Goal: Transaction & Acquisition: Purchase product/service

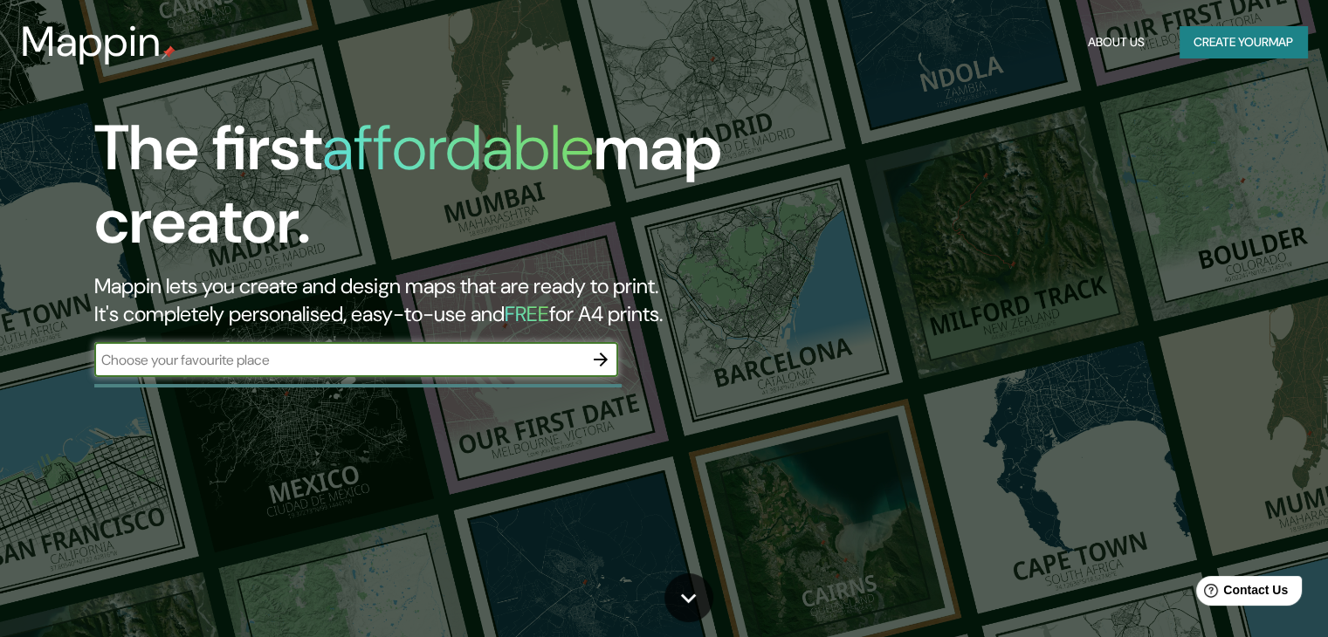
click at [1205, 38] on button "Create your map" at bounding box center [1243, 42] width 127 height 32
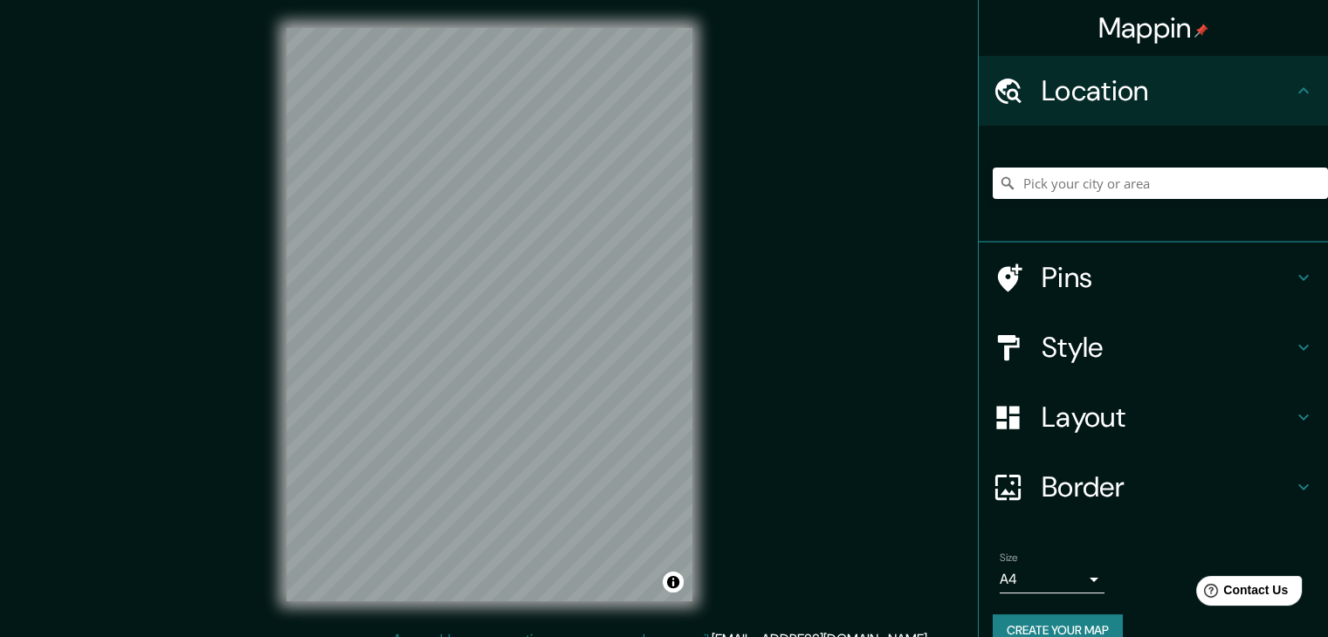
scroll to position [30, 0]
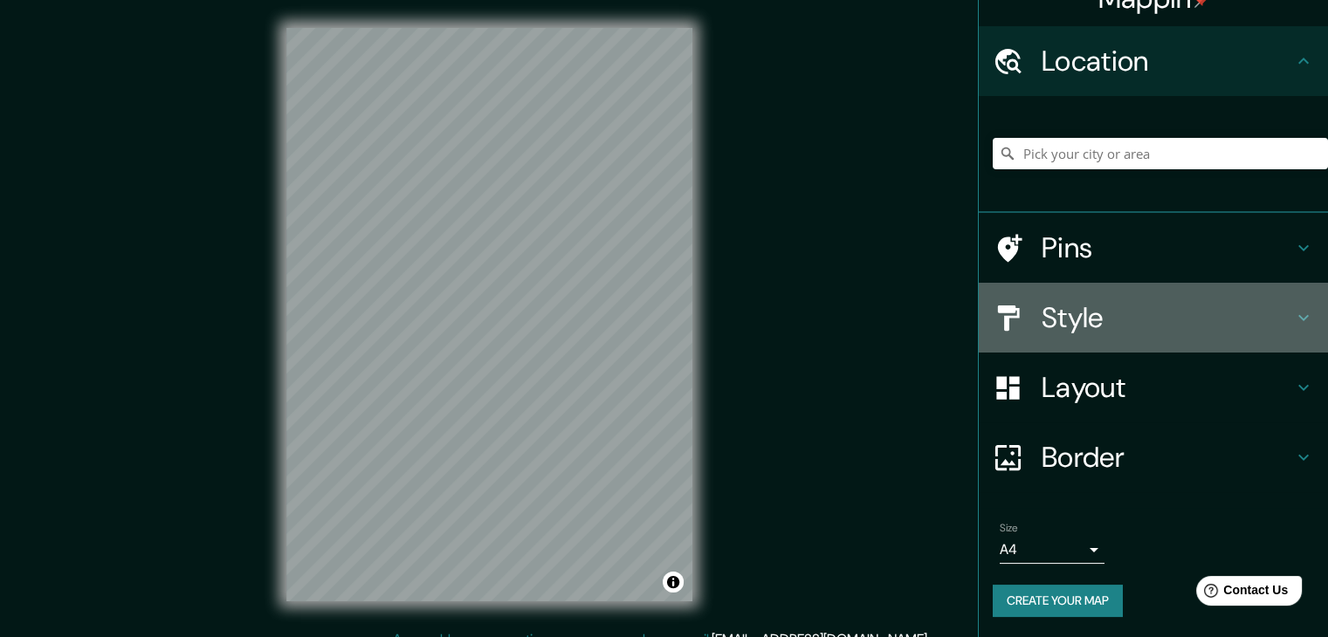
click at [1044, 309] on h4 "Style" at bounding box center [1167, 317] width 251 height 35
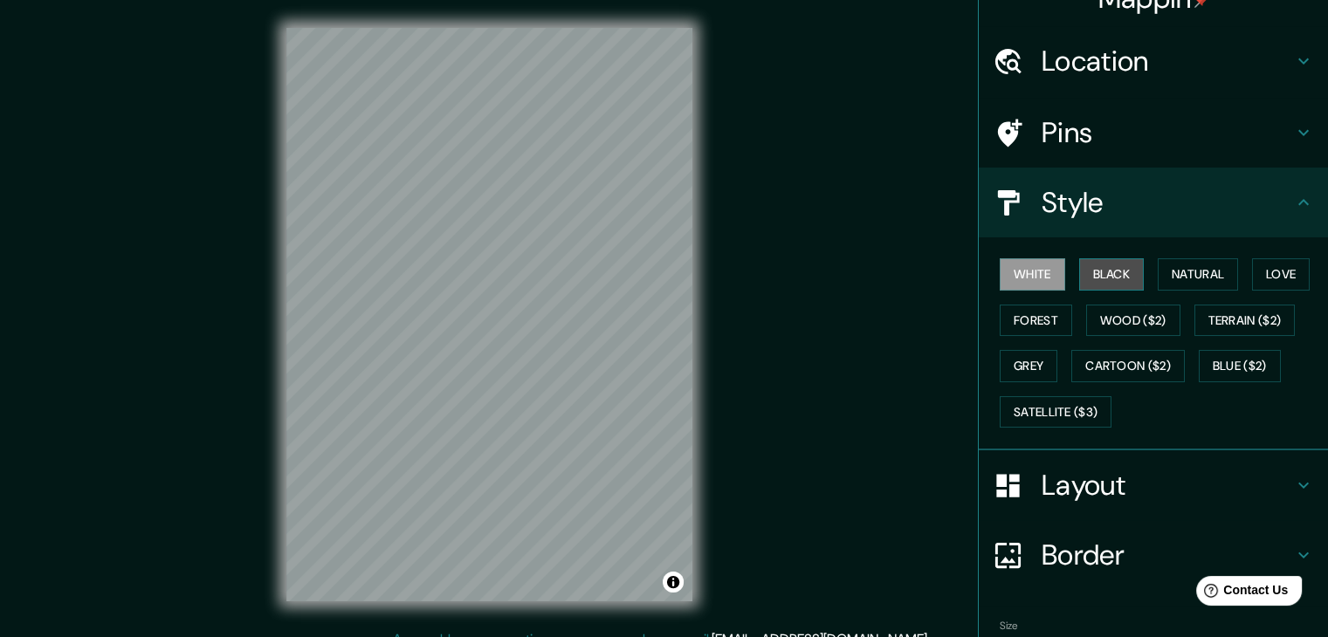
click at [1088, 283] on button "Black" at bounding box center [1111, 274] width 65 height 32
click at [1174, 321] on div "White Black Natural Love Forest Wood ($2) Terrain ($2) Grey Cartoon ($2) Blue (…" at bounding box center [1160, 342] width 335 height 183
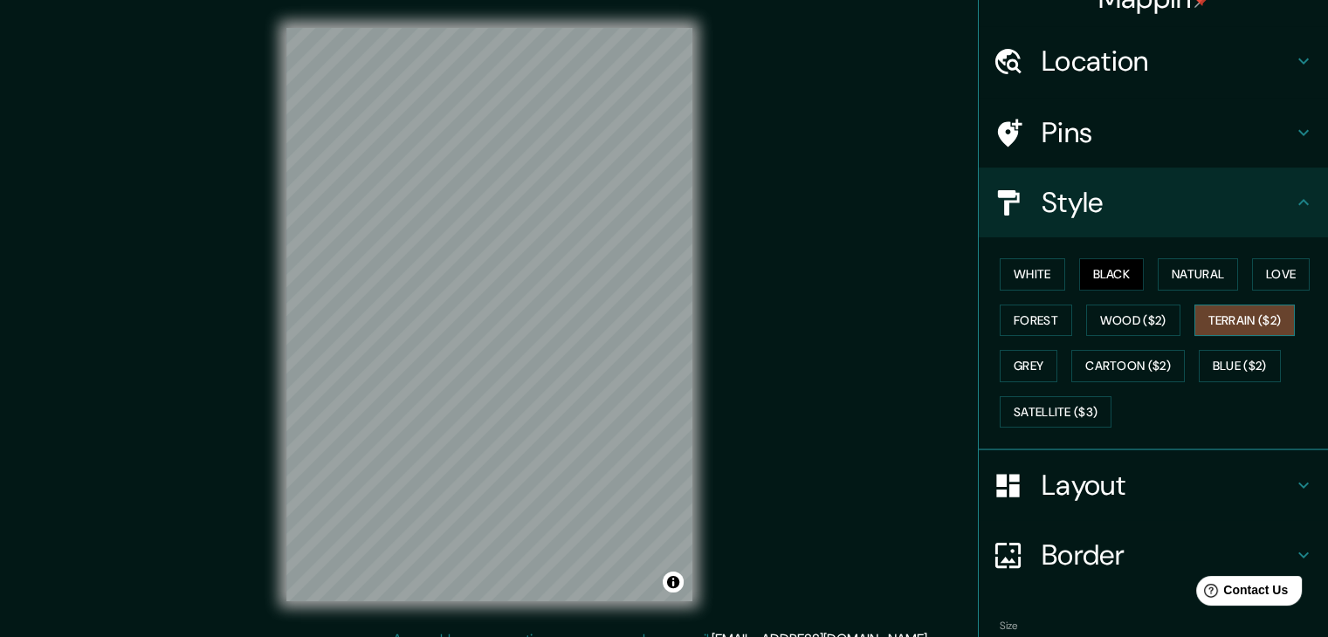
click at [1205, 321] on button "Terrain ($2)" at bounding box center [1244, 321] width 101 height 32
click at [1063, 403] on button "Satellite ($3)" at bounding box center [1056, 412] width 112 height 32
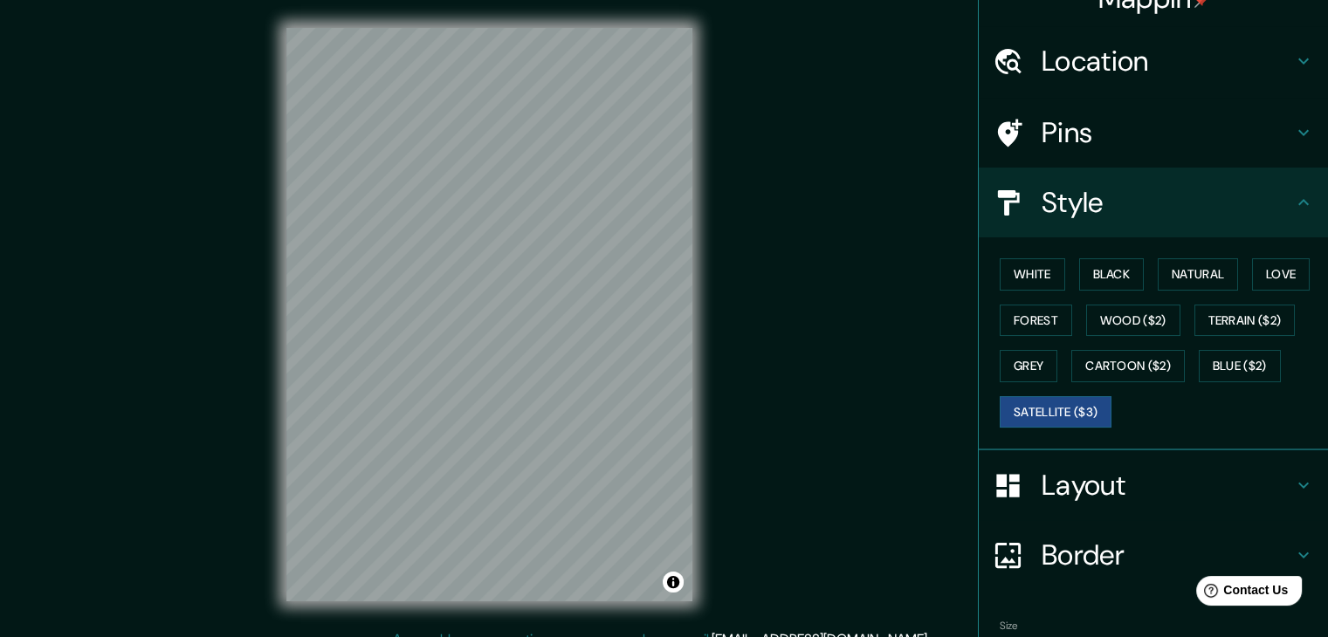
click at [1101, 134] on h4 "Pins" at bounding box center [1167, 132] width 251 height 35
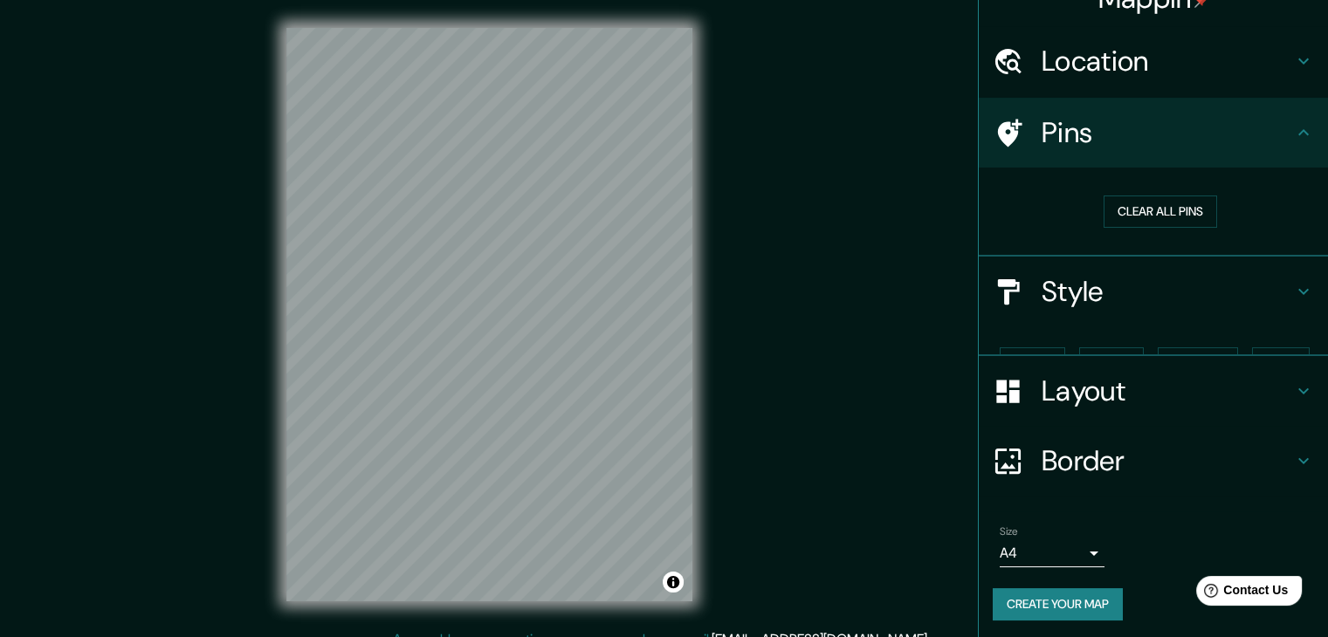
scroll to position [3, 0]
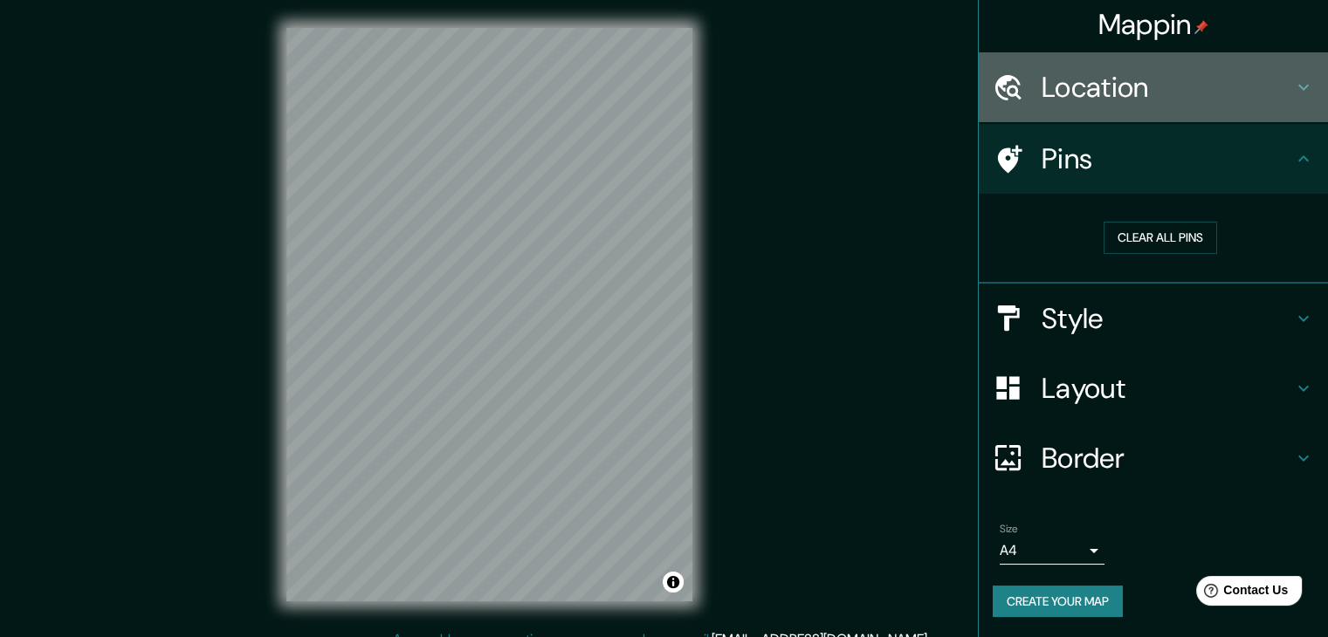
click at [1160, 93] on h4 "Location" at bounding box center [1167, 87] width 251 height 35
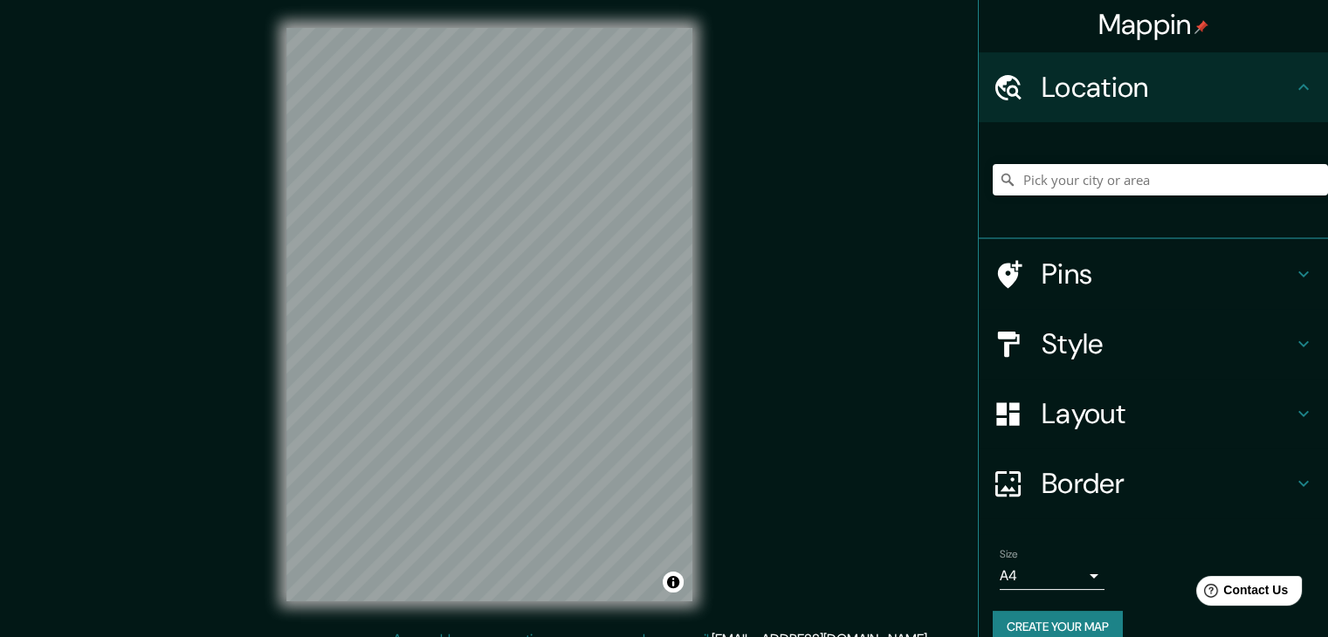
scroll to position [30, 0]
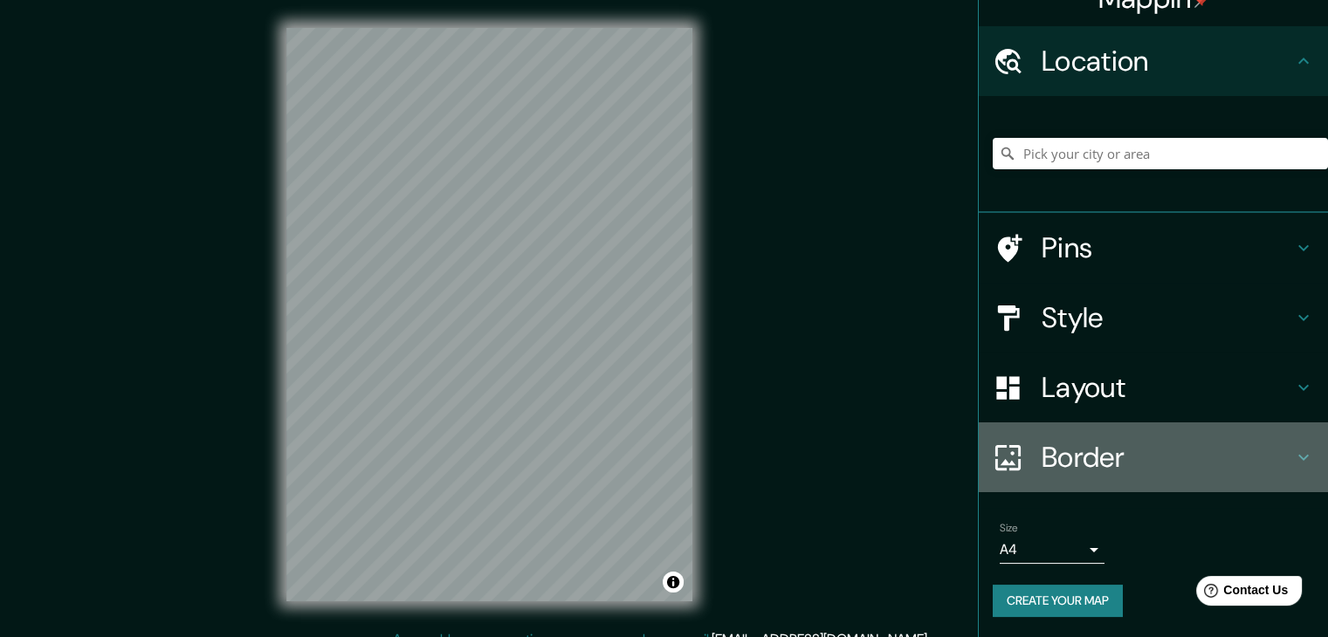
click at [1097, 453] on h4 "Border" at bounding box center [1167, 457] width 251 height 35
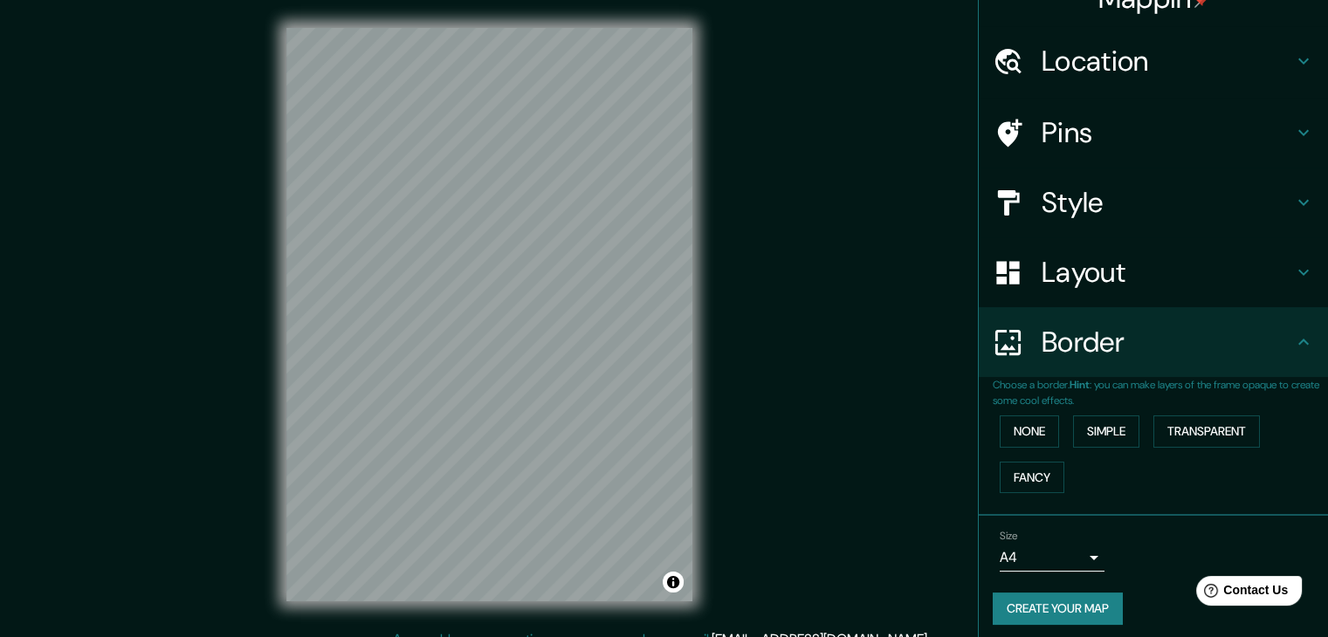
click at [1128, 263] on h4 "Layout" at bounding box center [1167, 272] width 251 height 35
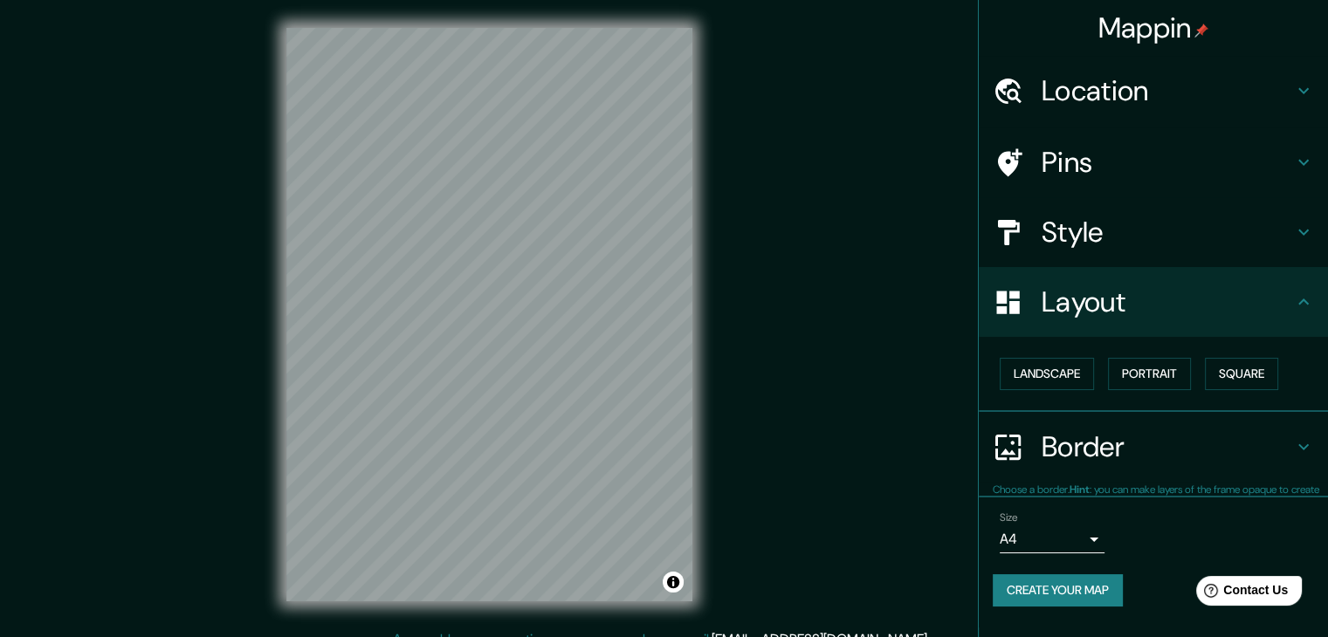
scroll to position [0, 0]
click at [1077, 367] on button "Landscape" at bounding box center [1047, 374] width 94 height 32
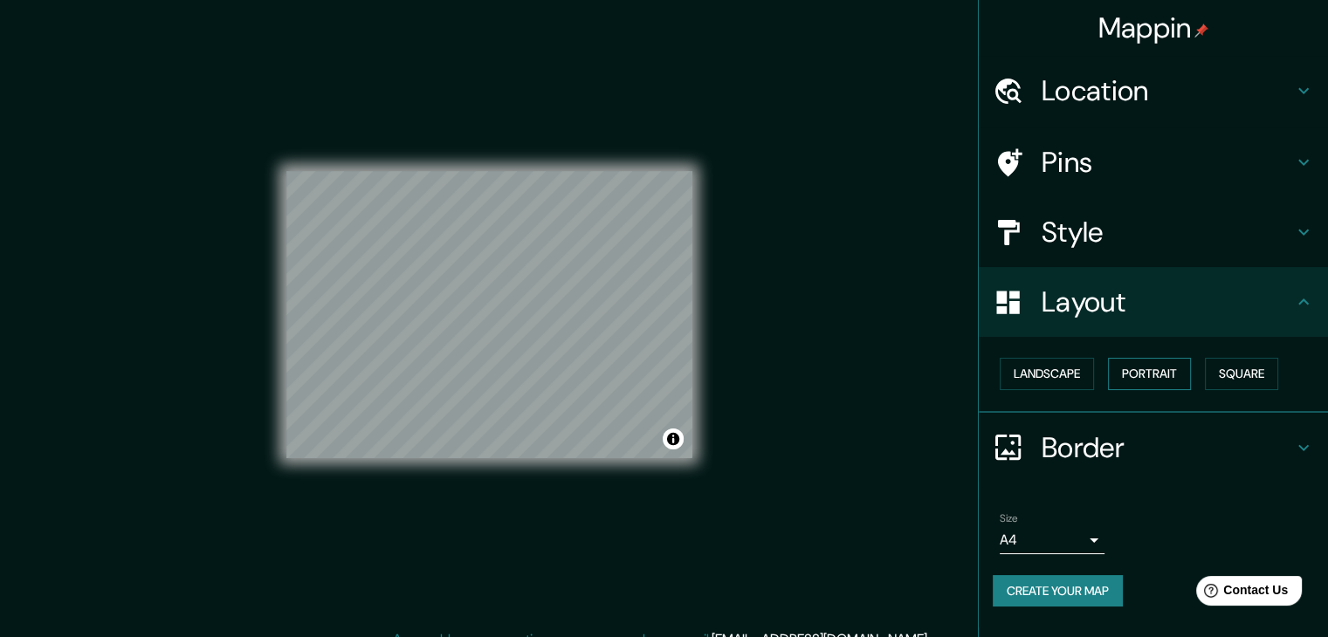
click at [1165, 369] on button "Portrait" at bounding box center [1149, 374] width 83 height 32
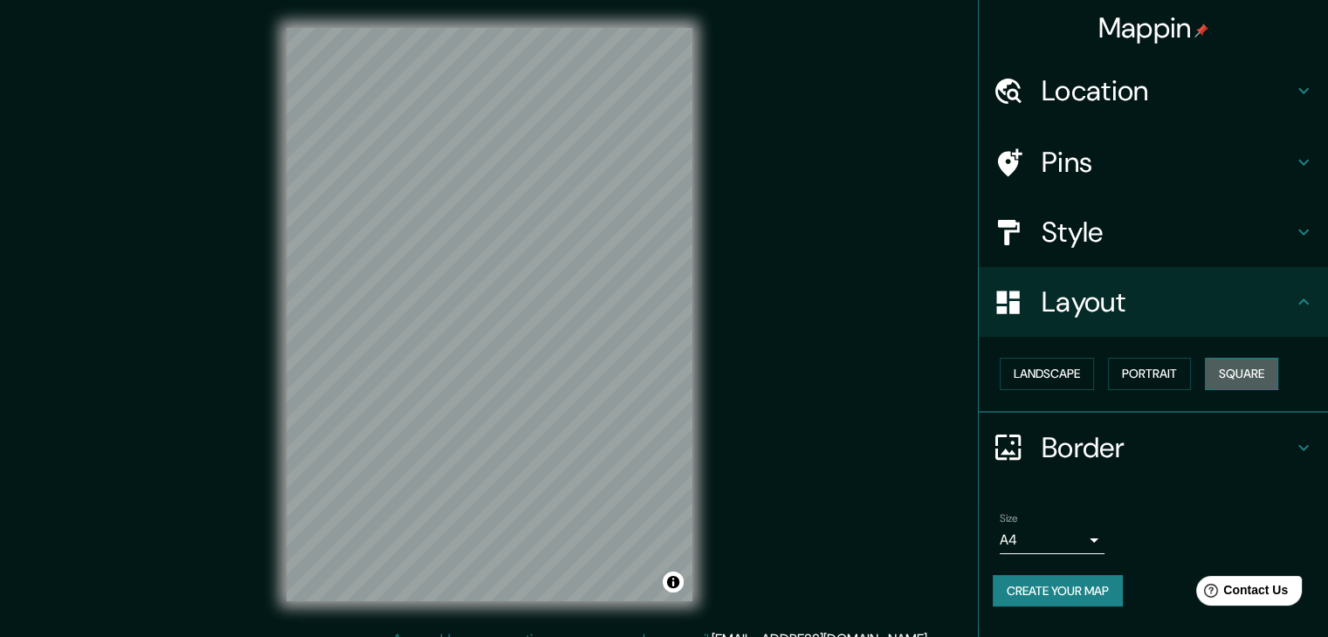
click at [1242, 371] on button "Square" at bounding box center [1241, 374] width 73 height 32
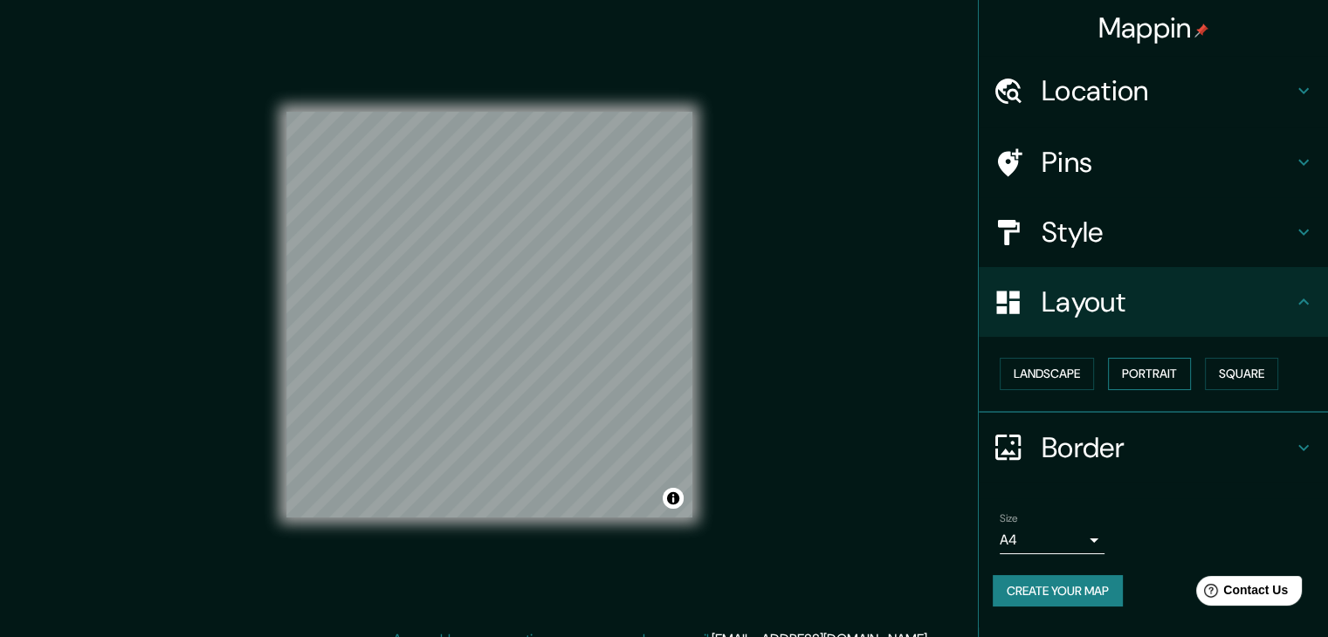
click at [1183, 371] on button "Portrait" at bounding box center [1149, 374] width 83 height 32
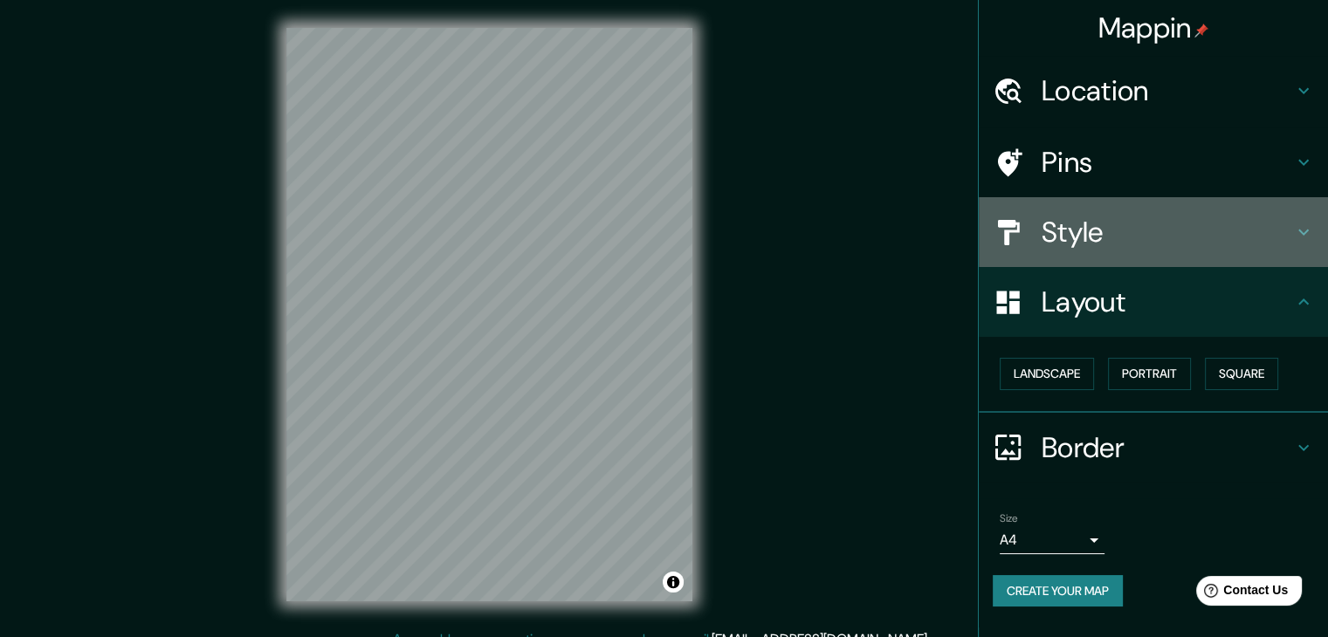
click at [1179, 228] on h4 "Style" at bounding box center [1167, 232] width 251 height 35
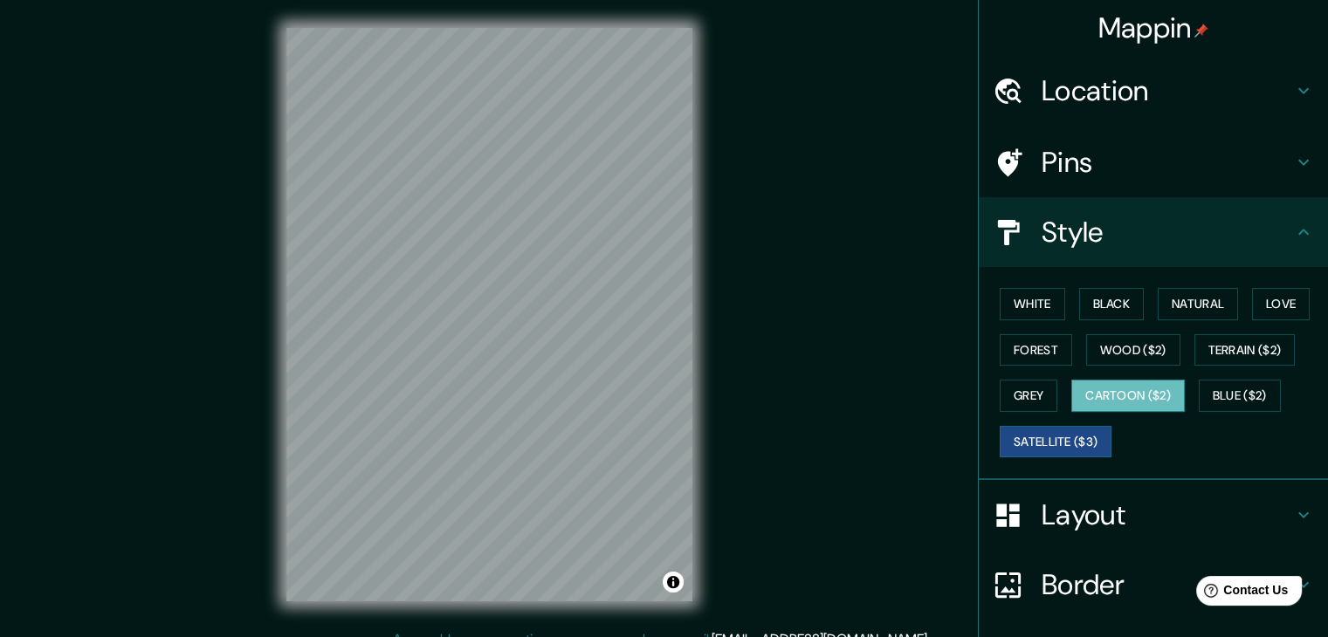
click at [1160, 389] on button "Cartoon ($2)" at bounding box center [1128, 396] width 114 height 32
click at [730, 240] on div "Mappin Location Pins Style White Black Natural Love Forest Wood ($2) Terrain ($…" at bounding box center [664, 328] width 1328 height 657
click at [716, 290] on div "© Mapbox © OpenStreetMap Improve this map" at bounding box center [489, 315] width 462 height 630
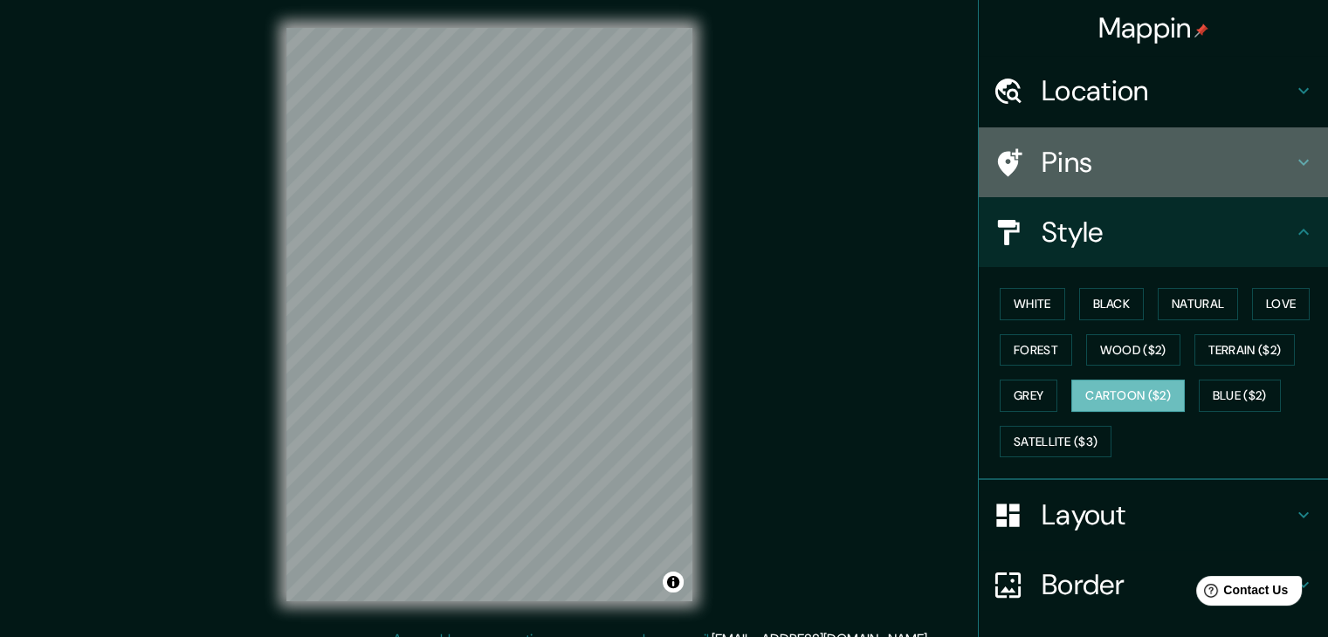
click at [1042, 171] on h4 "Pins" at bounding box center [1167, 162] width 251 height 35
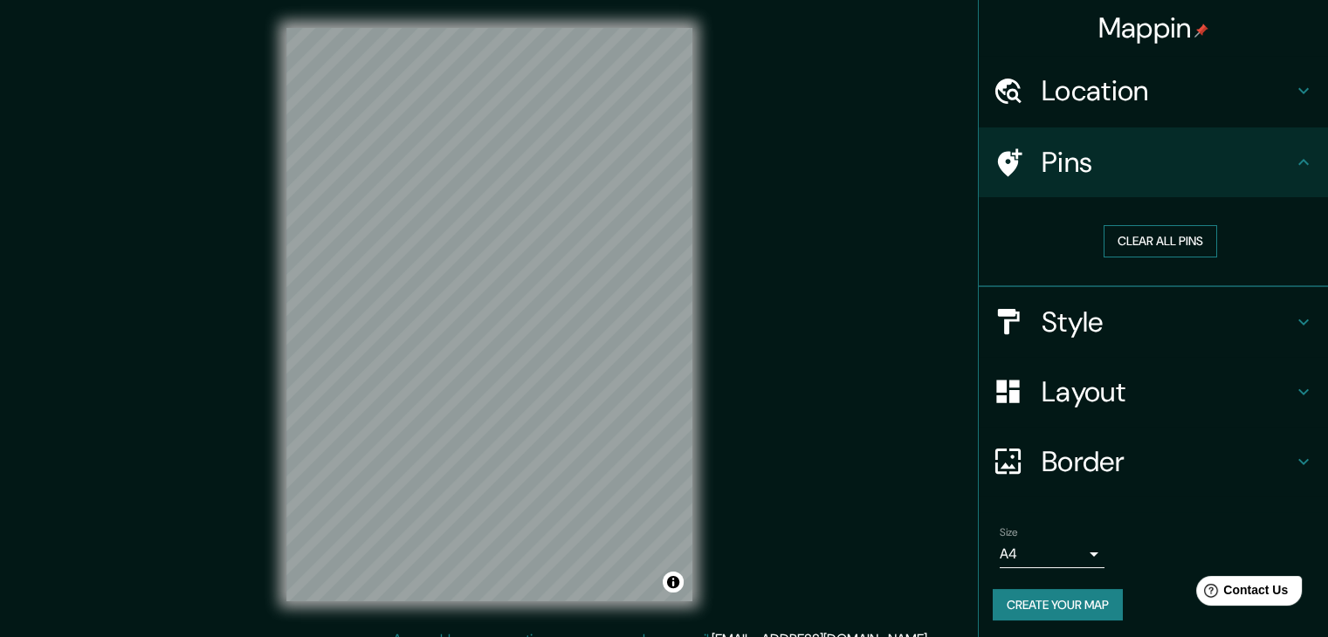
click at [1132, 234] on button "Clear all pins" at bounding box center [1161, 241] width 114 height 32
click at [1133, 167] on h4 "Pins" at bounding box center [1167, 162] width 251 height 35
click at [1263, 336] on h4 "Style" at bounding box center [1167, 322] width 251 height 35
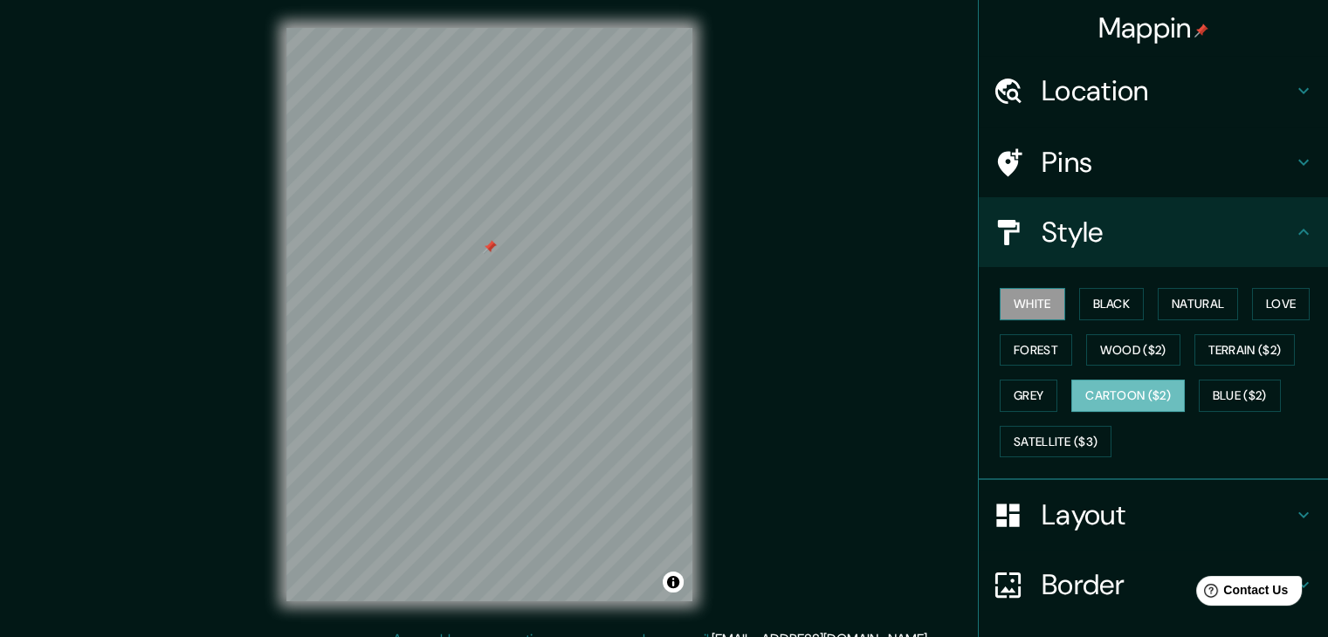
click at [1038, 300] on button "White" at bounding box center [1032, 304] width 65 height 32
click at [1097, 297] on button "Black" at bounding box center [1111, 304] width 65 height 32
click at [1233, 170] on h4 "Pins" at bounding box center [1167, 162] width 251 height 35
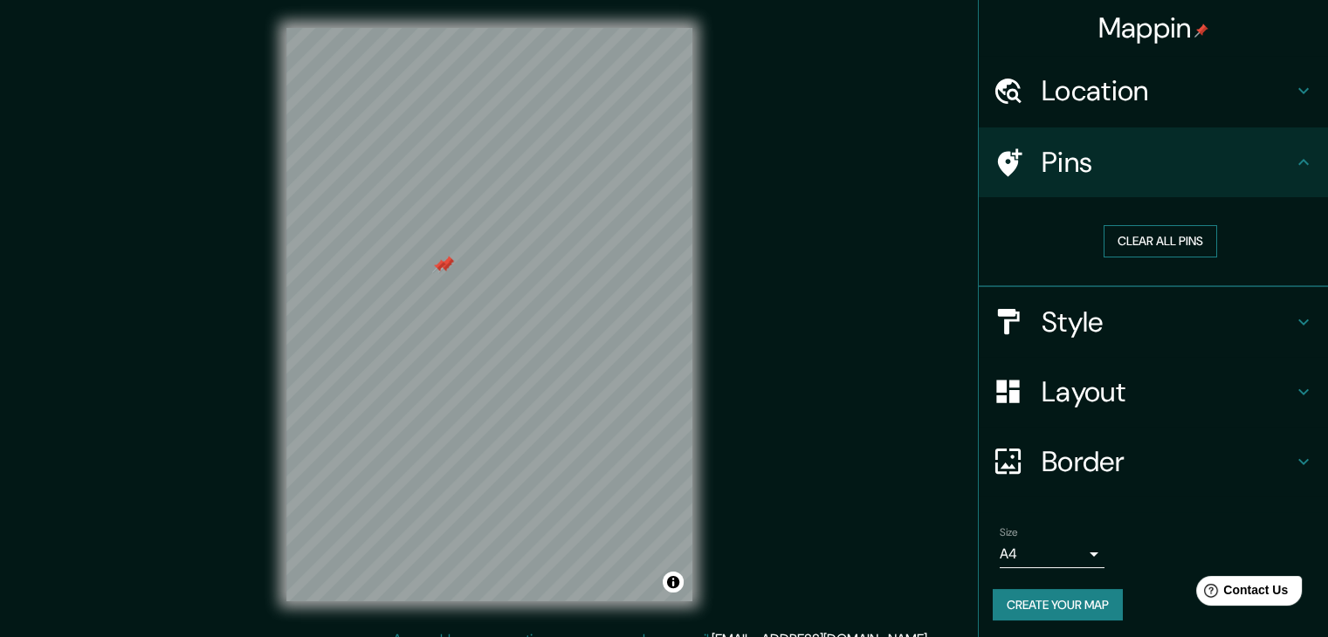
click at [1180, 244] on button "Clear all pins" at bounding box center [1161, 241] width 114 height 32
click at [1069, 381] on h4 "Layout" at bounding box center [1167, 392] width 251 height 35
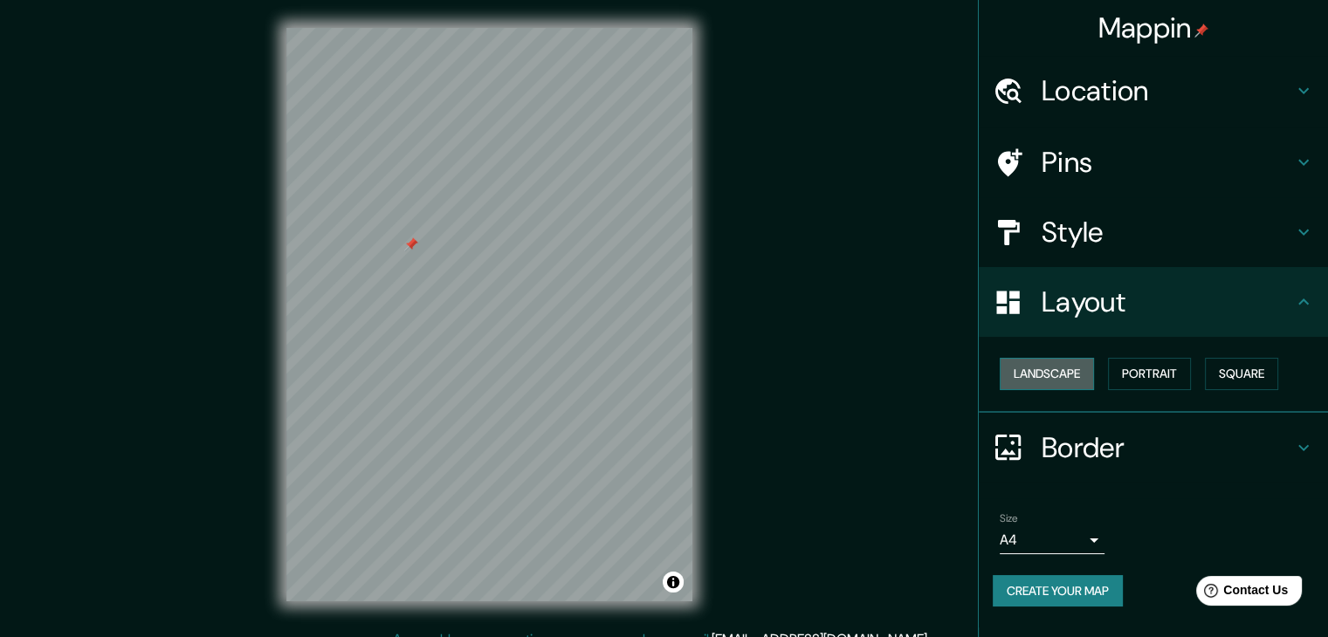
click at [1050, 375] on button "Landscape" at bounding box center [1047, 374] width 94 height 32
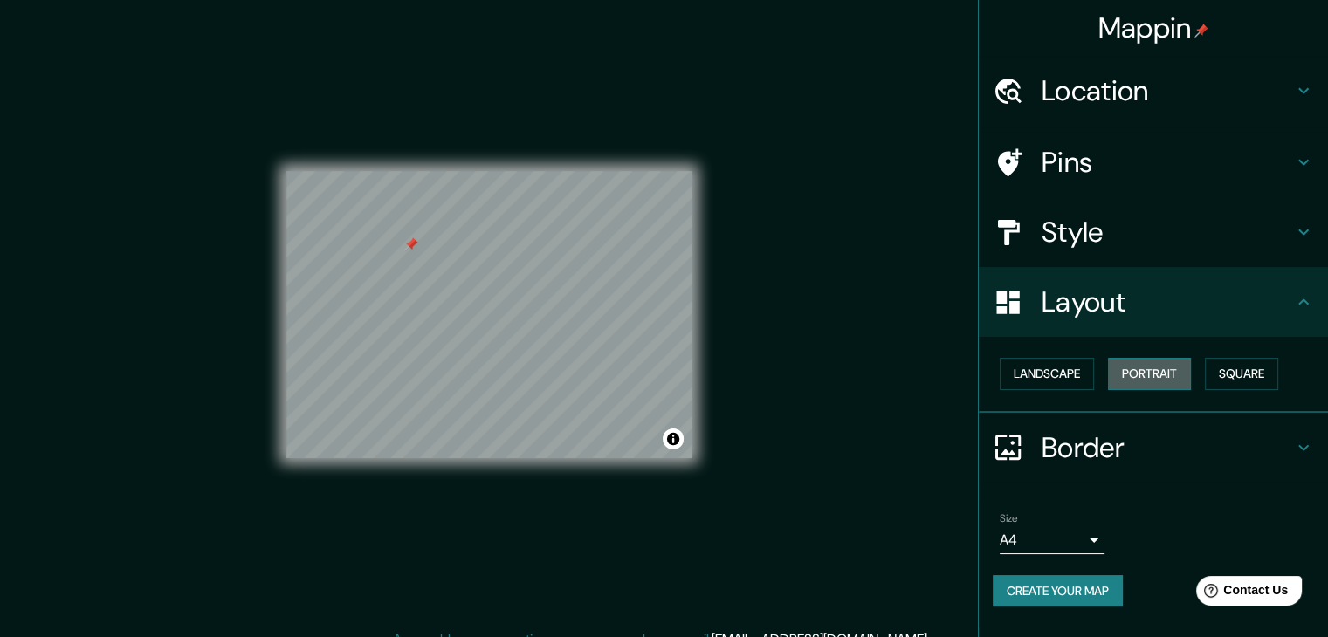
click at [1175, 376] on button "Portrait" at bounding box center [1149, 374] width 83 height 32
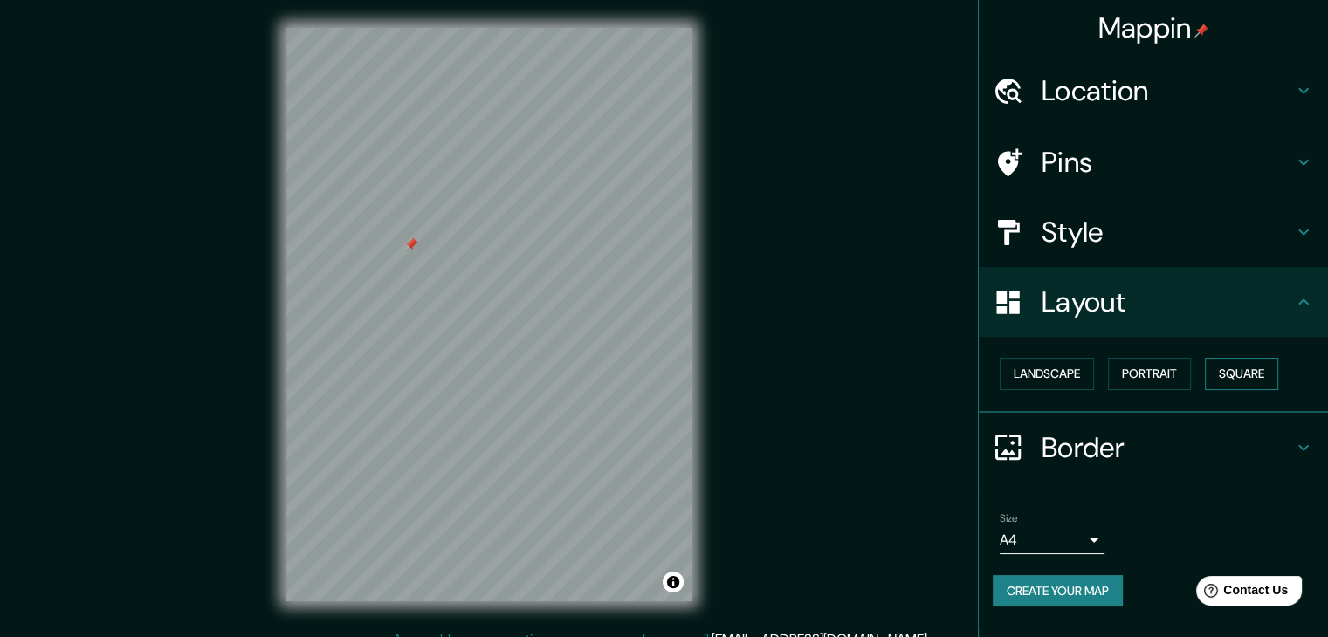
click at [1239, 370] on button "Square" at bounding box center [1241, 374] width 73 height 32
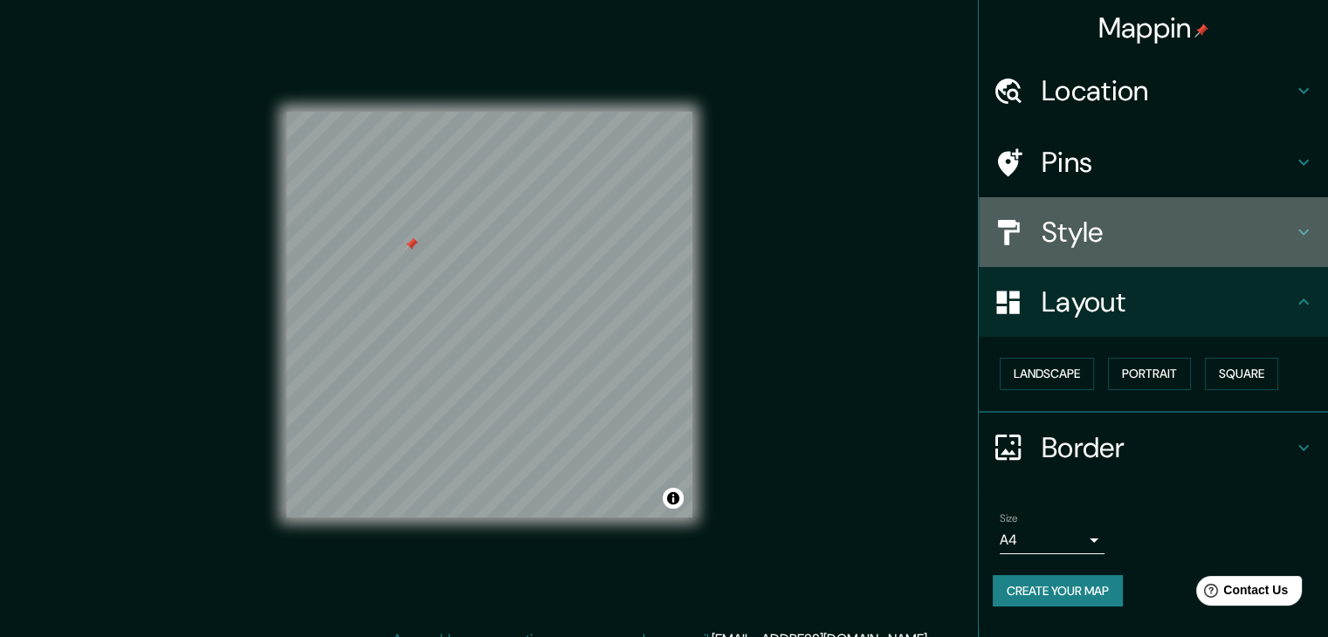
click at [1154, 235] on h4 "Style" at bounding box center [1167, 232] width 251 height 35
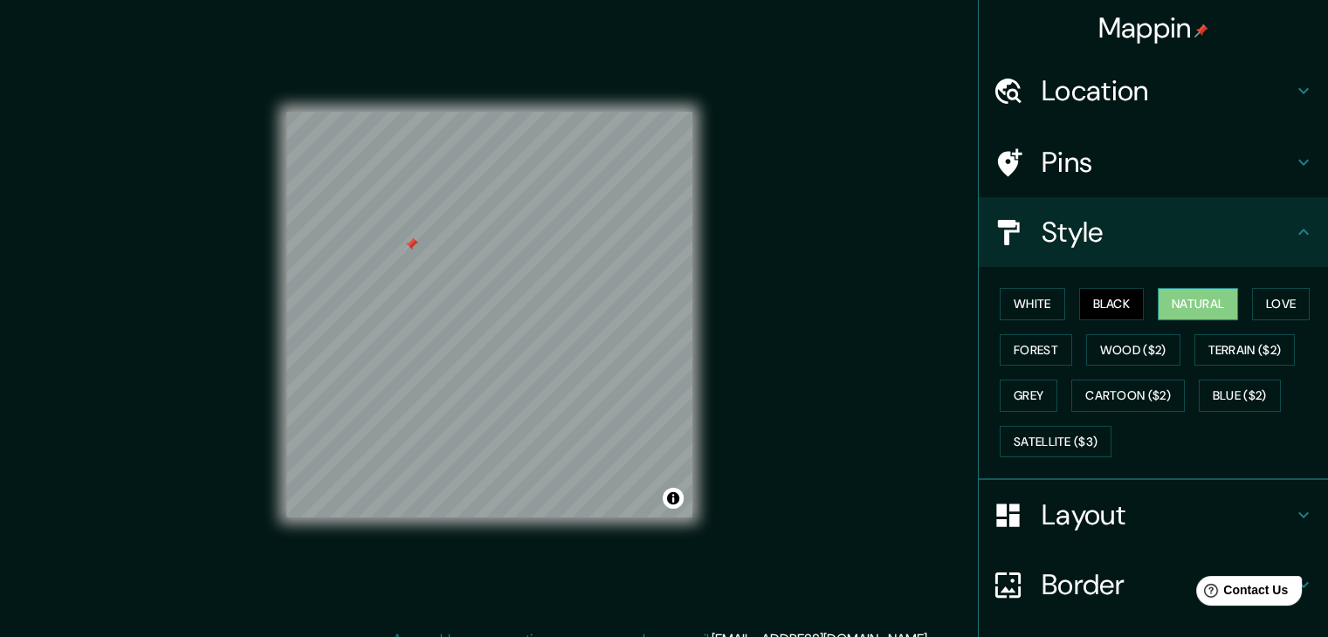
click at [1180, 306] on button "Natural" at bounding box center [1198, 304] width 80 height 32
click at [1264, 293] on button "Love" at bounding box center [1281, 304] width 58 height 32
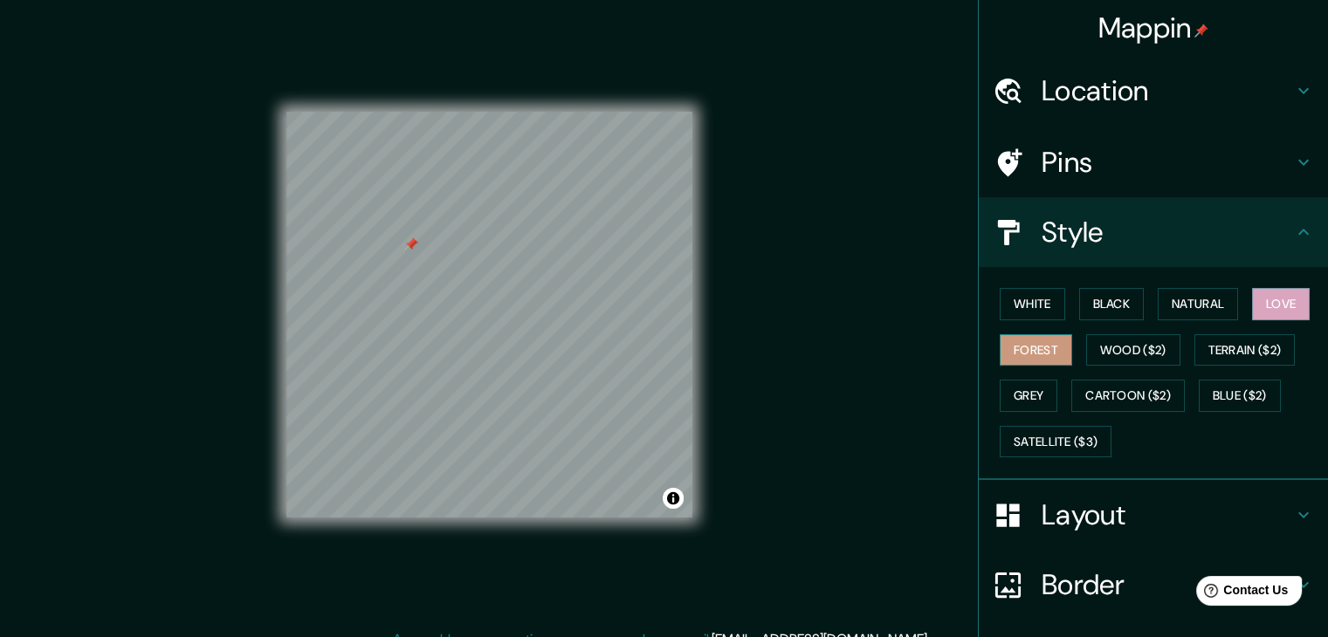
click at [1009, 355] on button "Forest" at bounding box center [1036, 350] width 72 height 32
click at [1193, 307] on button "Natural" at bounding box center [1198, 304] width 80 height 32
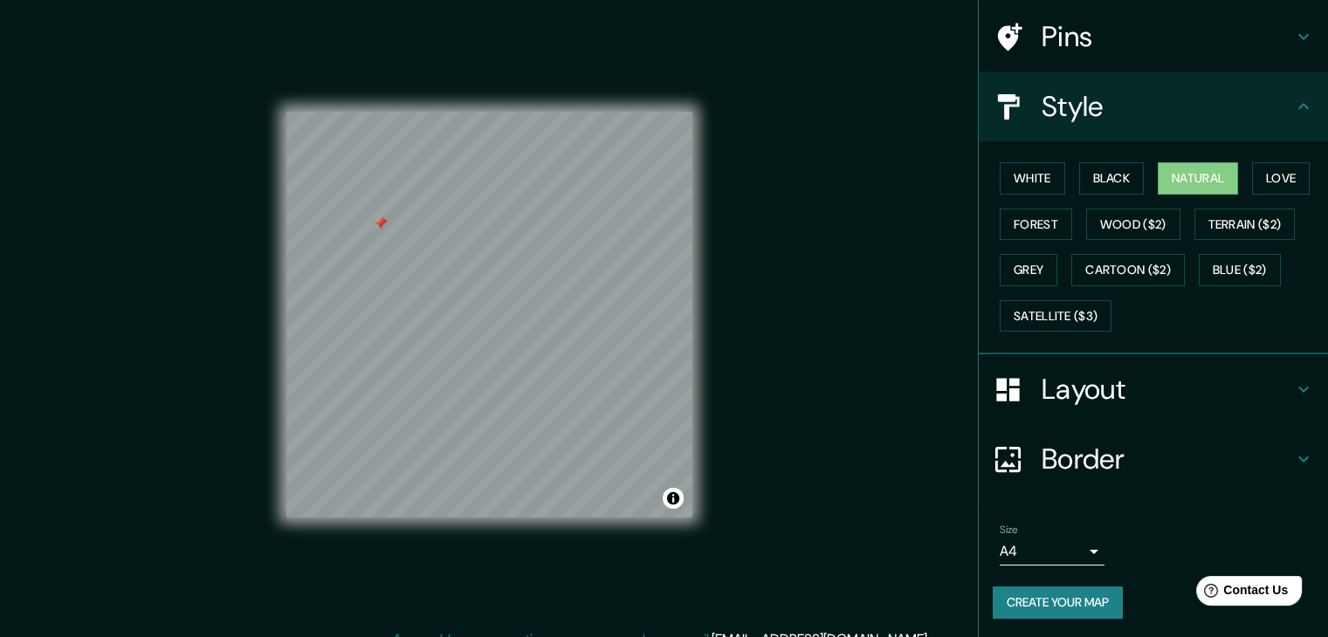
click at [1177, 442] on h4 "Border" at bounding box center [1167, 459] width 251 height 35
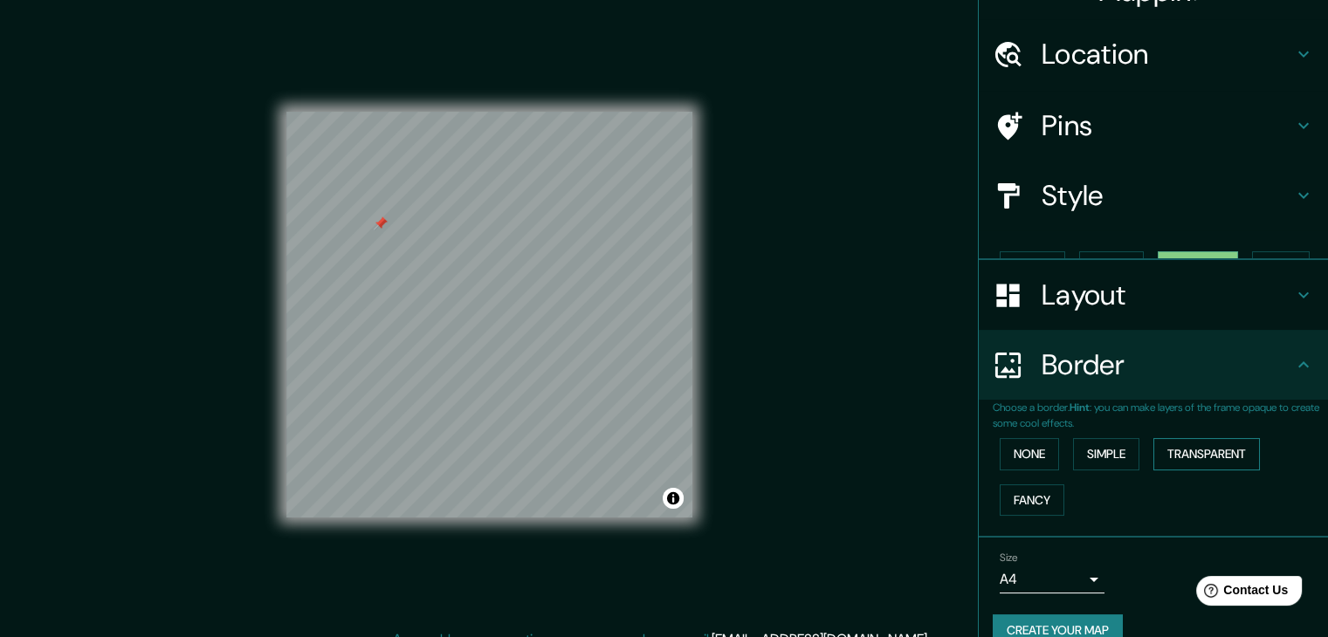
scroll to position [37, 0]
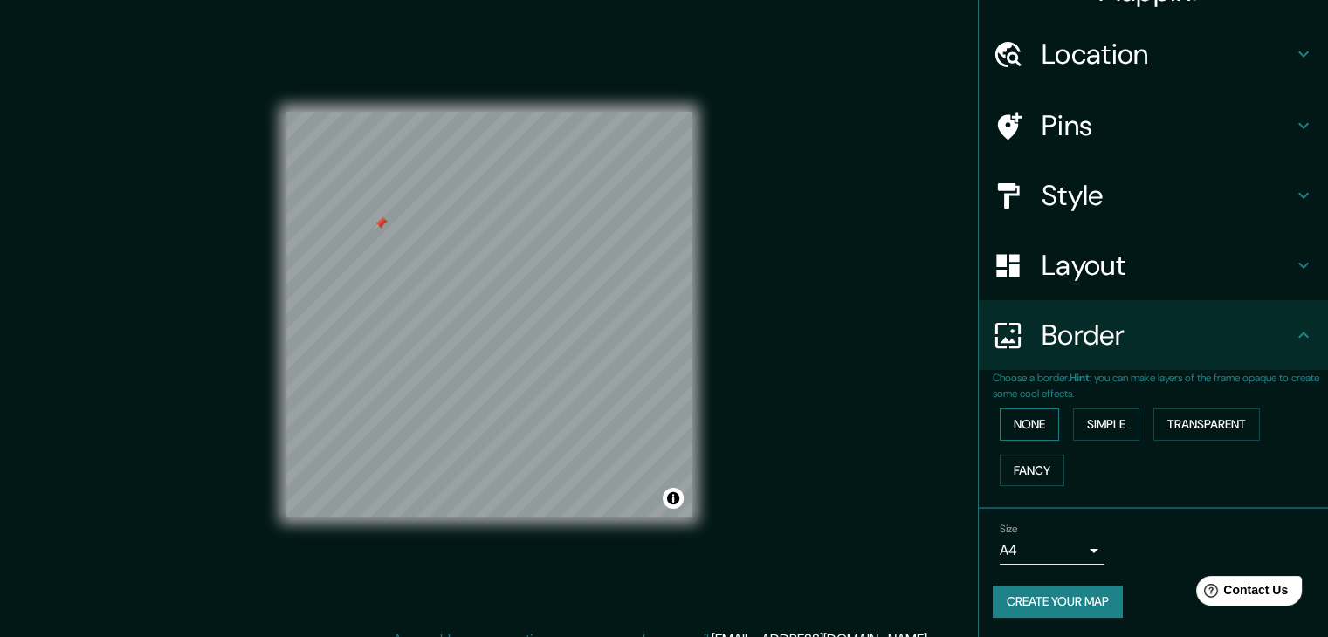
click at [1028, 417] on button "None" at bounding box center [1029, 425] width 59 height 32
click at [1105, 422] on button "Simple" at bounding box center [1106, 425] width 66 height 32
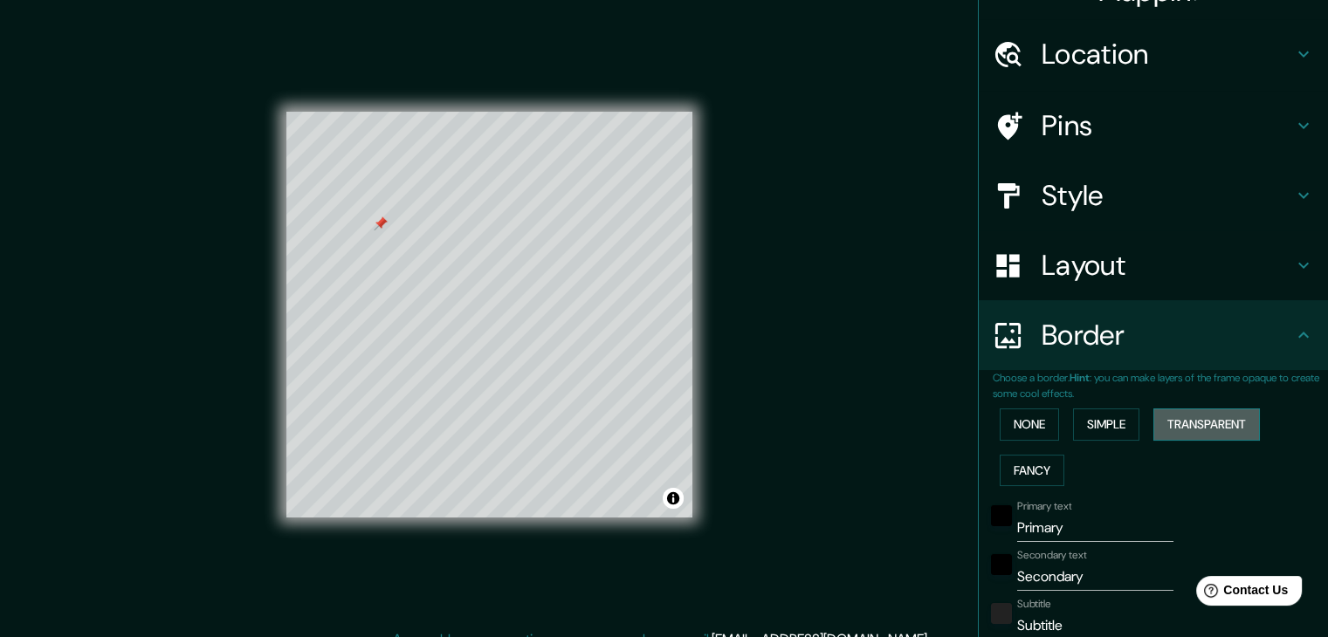
click at [1197, 423] on button "Transparent" at bounding box center [1206, 425] width 107 height 32
click at [1030, 458] on button "Fancy" at bounding box center [1032, 471] width 65 height 32
click at [1027, 432] on button "None" at bounding box center [1029, 425] width 59 height 32
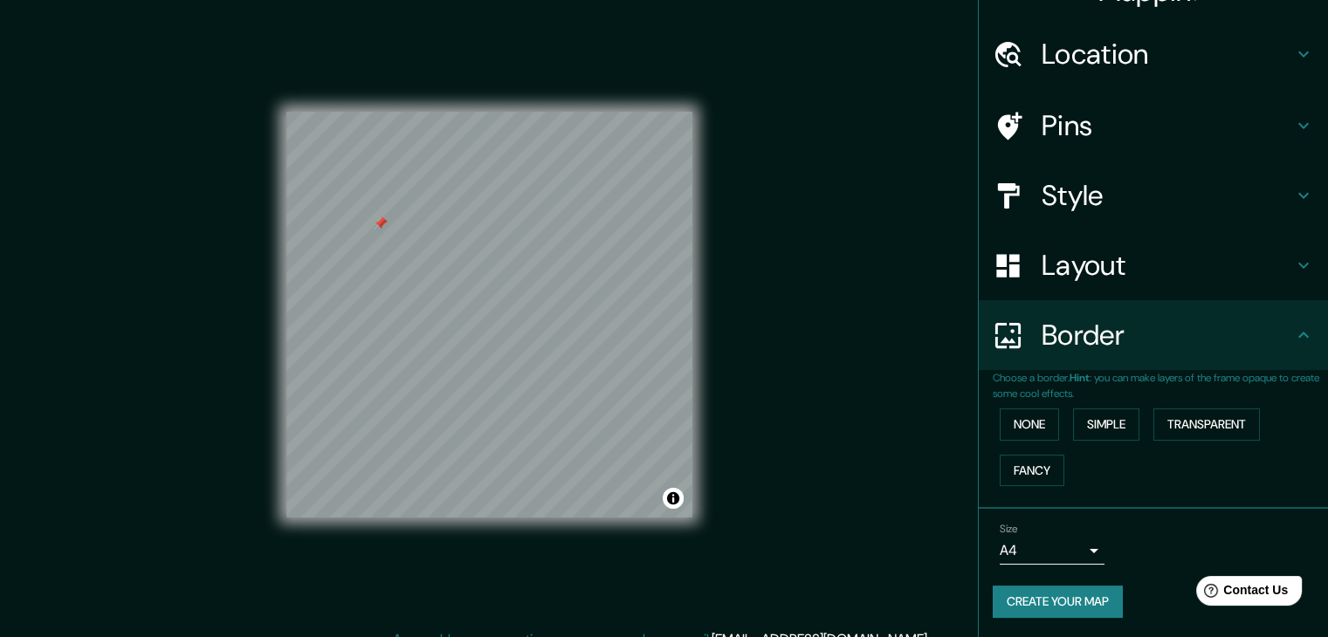
scroll to position [20, 0]
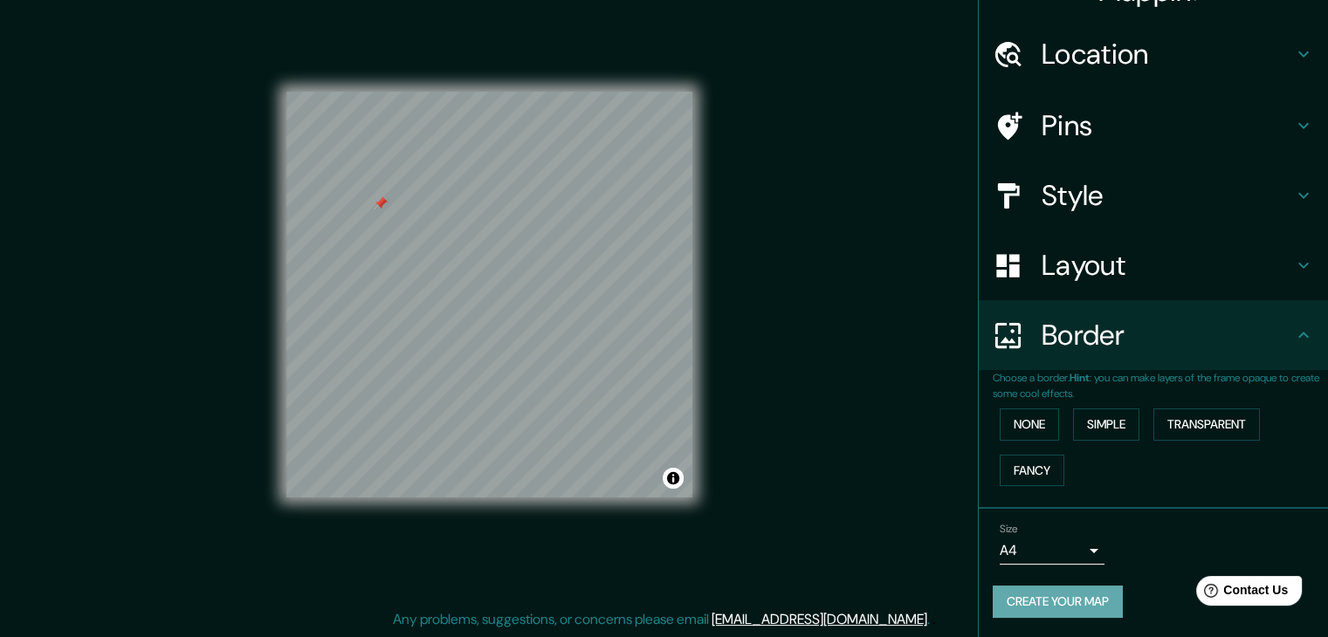
click at [1072, 586] on button "Create your map" at bounding box center [1058, 602] width 130 height 32
